Goal: Find specific page/section: Find specific page/section

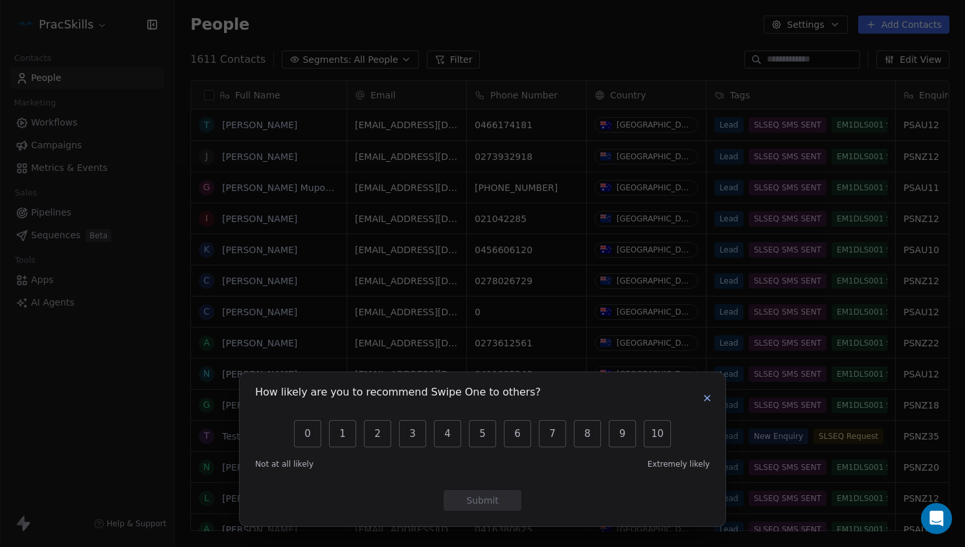
scroll to position [472, 781]
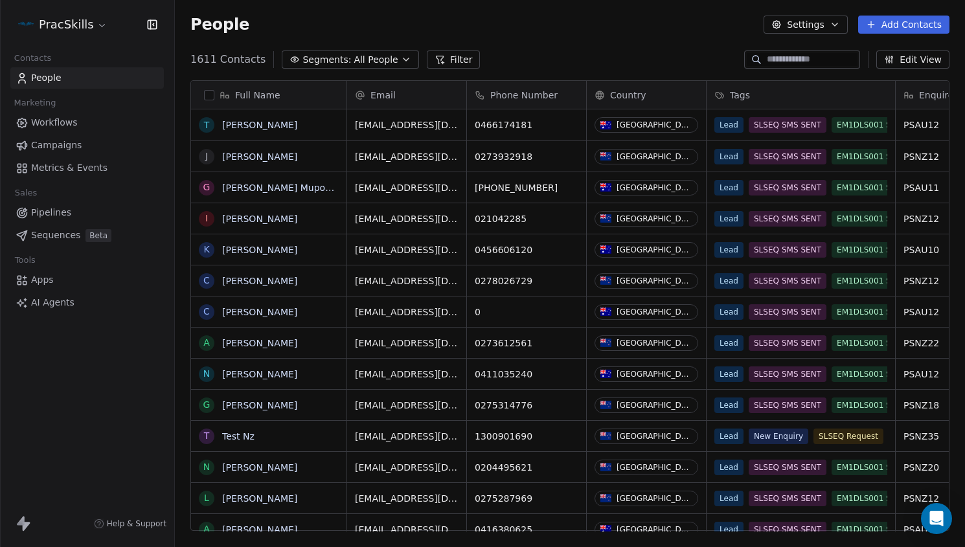
click at [581, 38] on div "How likely are you to recommend Swipe One to others? 0 1 2 3 4 5 6 7 8 9 10 Not…" at bounding box center [482, 273] width 965 height 547
click at [776, 58] on input at bounding box center [812, 59] width 91 height 13
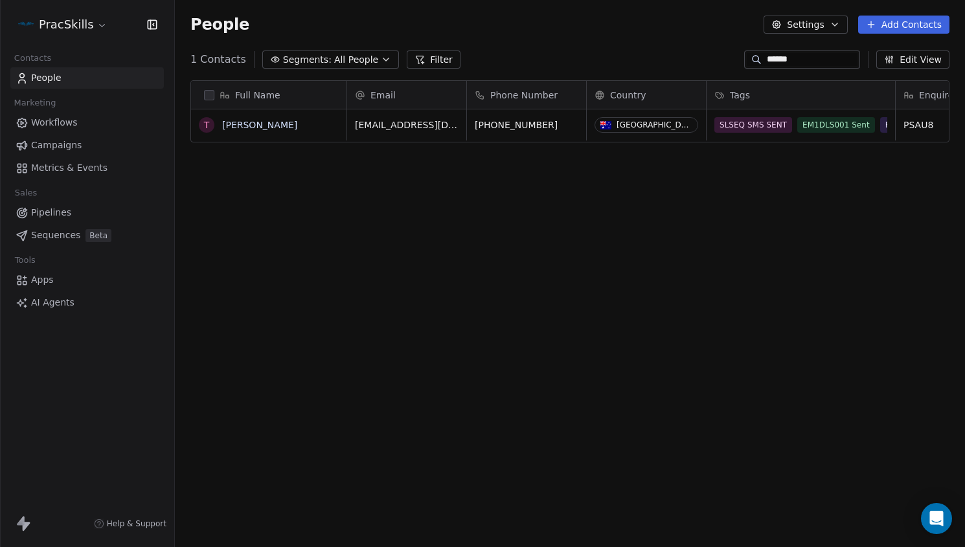
type input "******"
drag, startPoint x: 461, startPoint y: 519, endPoint x: 473, endPoint y: 526, distance: 13.7
click at [463, 518] on div "Full Name T [PERSON_NAME] Email Phone Number Country Tags Enquired psucid Enqui…" at bounding box center [570, 311] width 790 height 482
click at [961, 186] on div "Full Name T [PERSON_NAME] Email Phone Number Country Tags Enquired psucid Enqui…" at bounding box center [570, 311] width 790 height 482
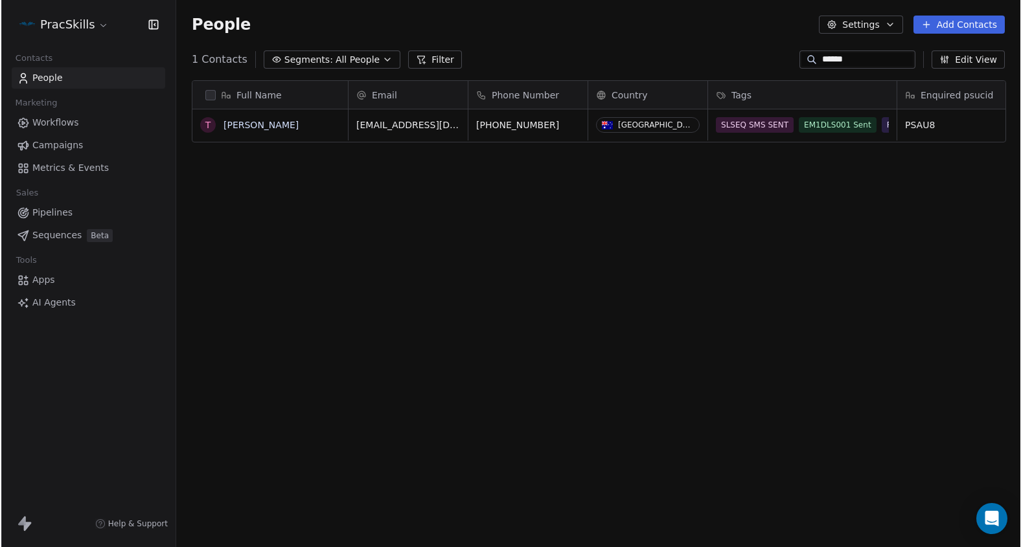
scroll to position [472, 836]
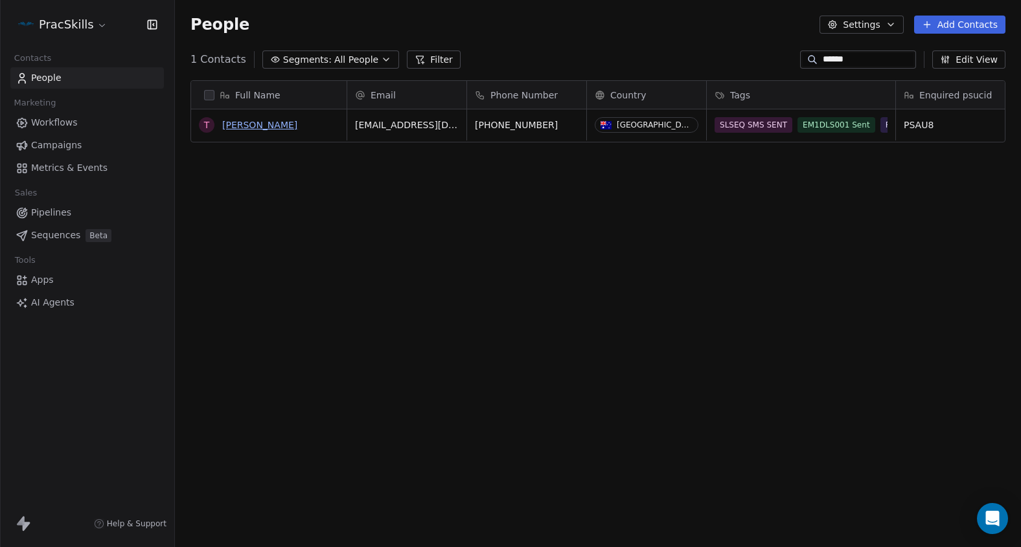
click at [246, 124] on link "[PERSON_NAME]" at bounding box center [259, 125] width 75 height 10
